Goal: Task Accomplishment & Management: Manage account settings

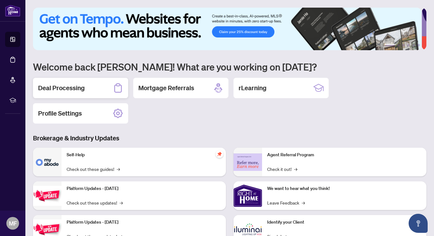
click at [65, 87] on h2 "Deal Processing" at bounding box center [61, 87] width 47 height 9
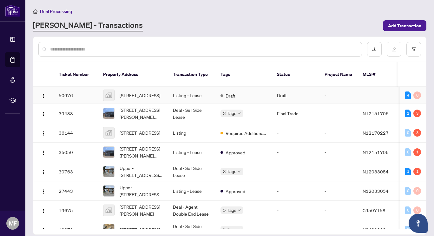
click at [132, 92] on span "[STREET_ADDRESS]" at bounding box center [140, 95] width 41 height 7
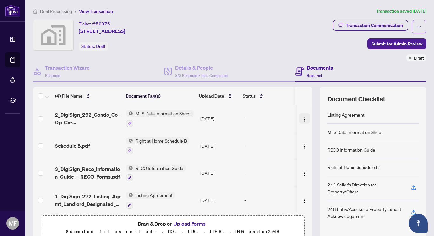
click at [302, 118] on img "button" at bounding box center [304, 119] width 5 height 5
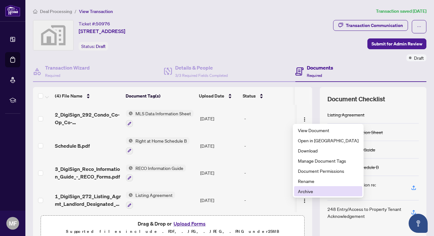
click at [303, 190] on span "Archive" at bounding box center [328, 191] width 61 height 7
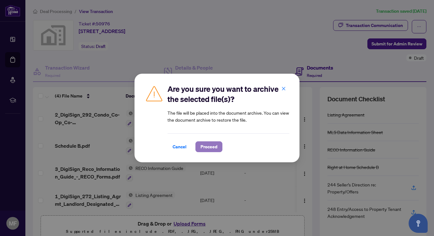
click at [202, 147] on span "Proceed" at bounding box center [209, 147] width 17 height 10
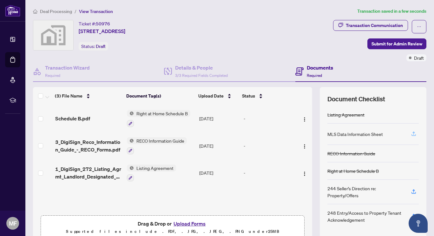
click at [412, 133] on icon "button" at bounding box center [414, 134] width 6 height 6
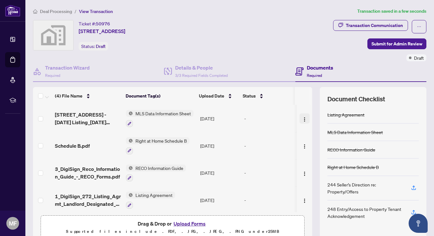
click at [302, 118] on img "button" at bounding box center [304, 119] width 5 height 5
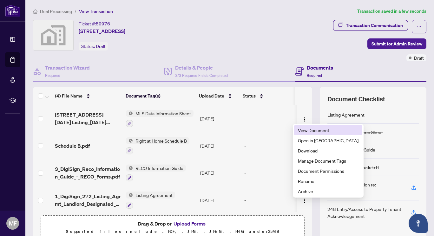
click at [305, 131] on span "View Document" at bounding box center [328, 130] width 61 height 7
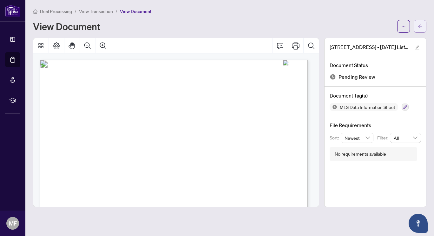
click at [417, 23] on button "button" at bounding box center [420, 26] width 13 height 13
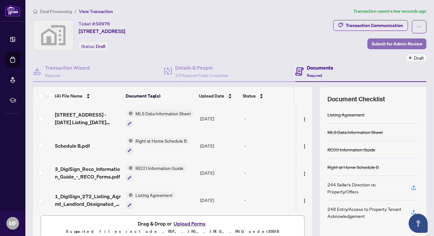
click at [377, 43] on span "Submit for Admin Review" at bounding box center [397, 44] width 51 height 10
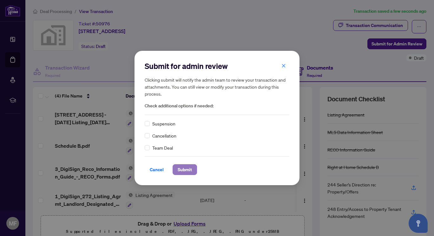
click at [184, 170] on span "Submit" at bounding box center [185, 169] width 14 height 10
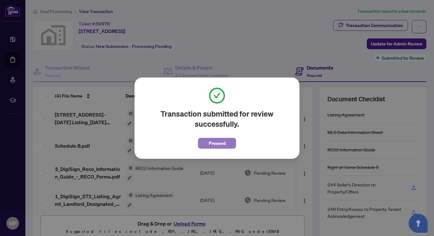
click at [216, 143] on span "Proceed" at bounding box center [217, 143] width 17 height 10
